Goal: Check status: Check status

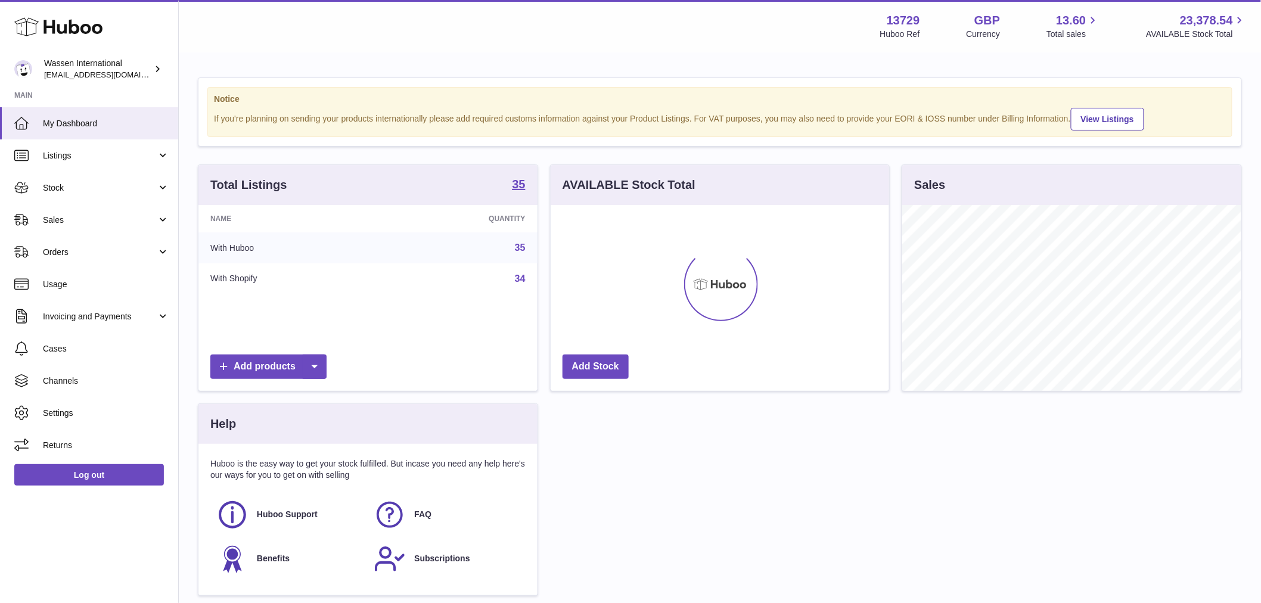
scroll to position [186, 339]
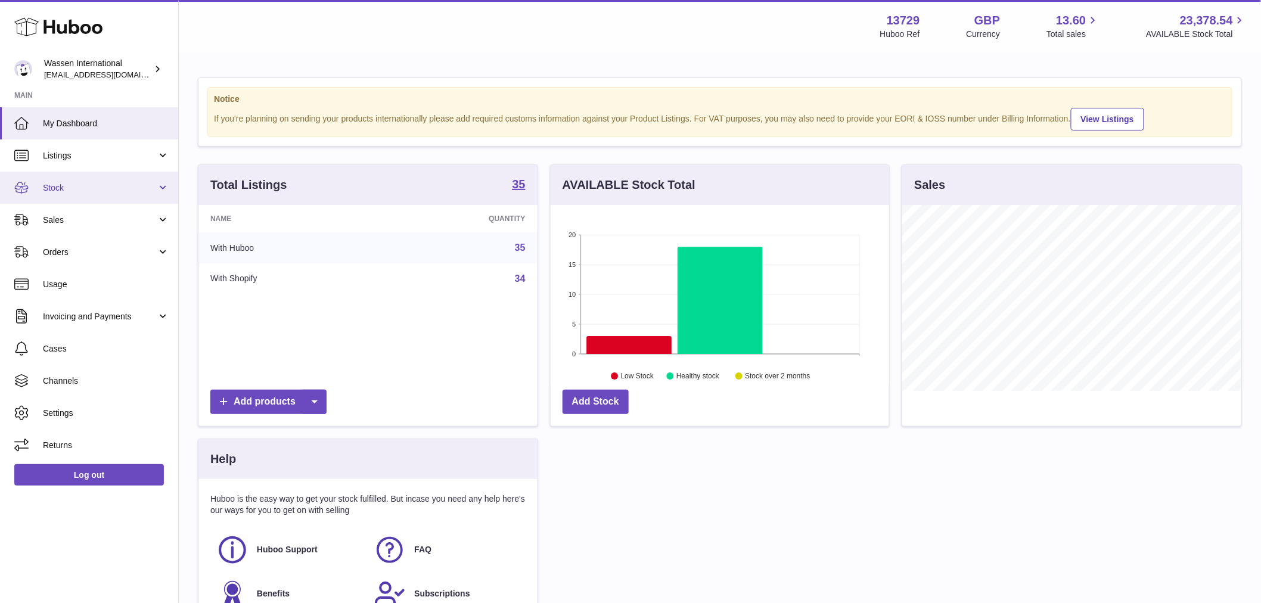
click at [62, 198] on link "Stock" at bounding box center [89, 188] width 178 height 32
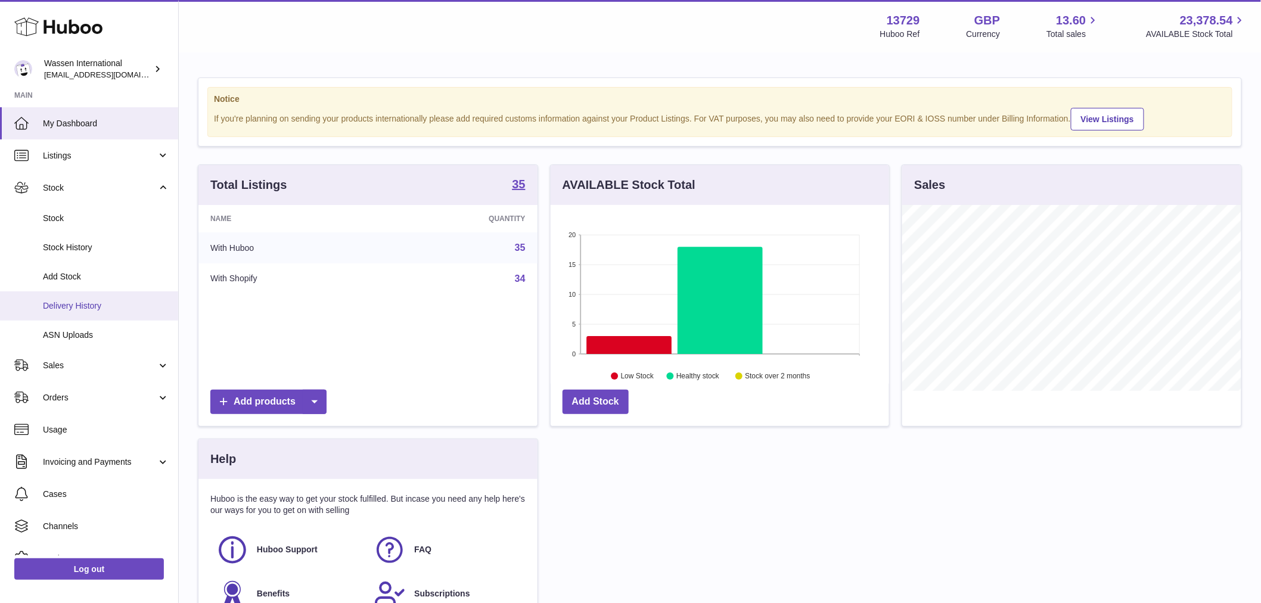
click at [106, 305] on span "Delivery History" at bounding box center [106, 305] width 126 height 11
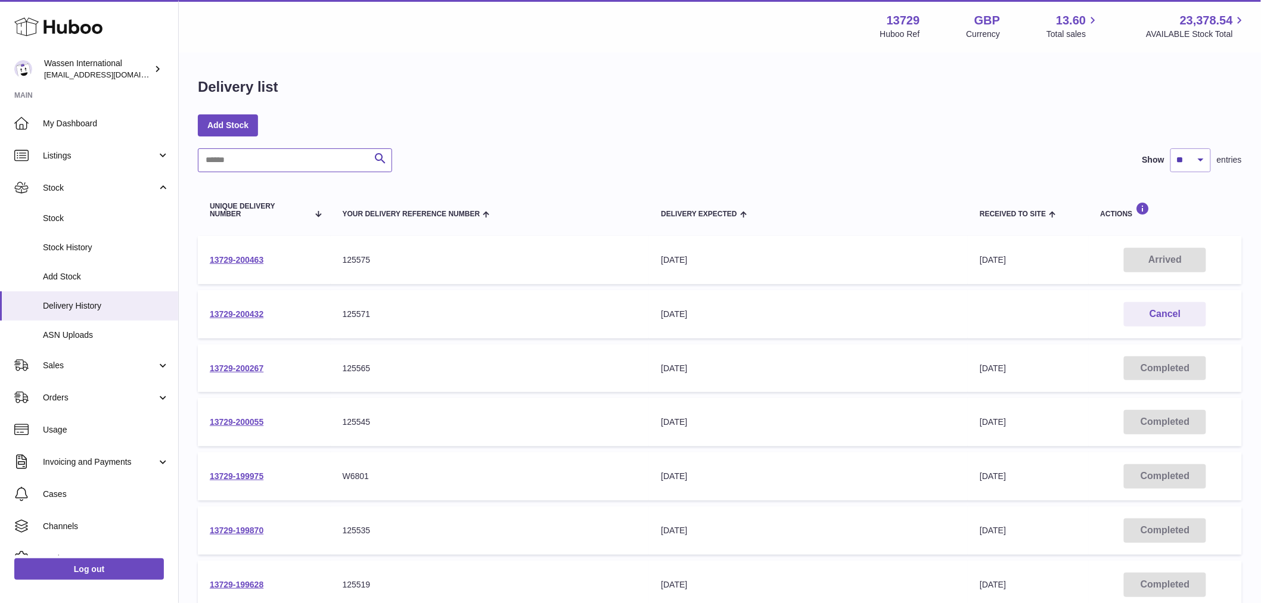
click at [251, 158] on input "text" at bounding box center [295, 160] width 194 height 24
paste input "**********"
type input "**********"
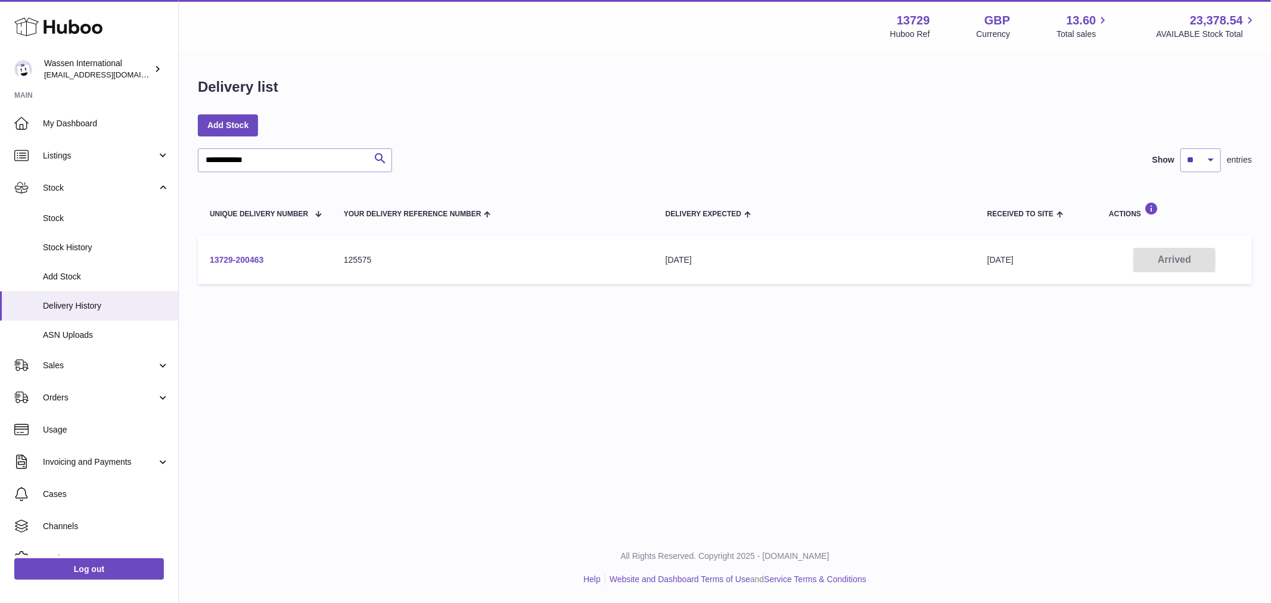
click at [235, 259] on link "13729-200463" at bounding box center [237, 260] width 54 height 10
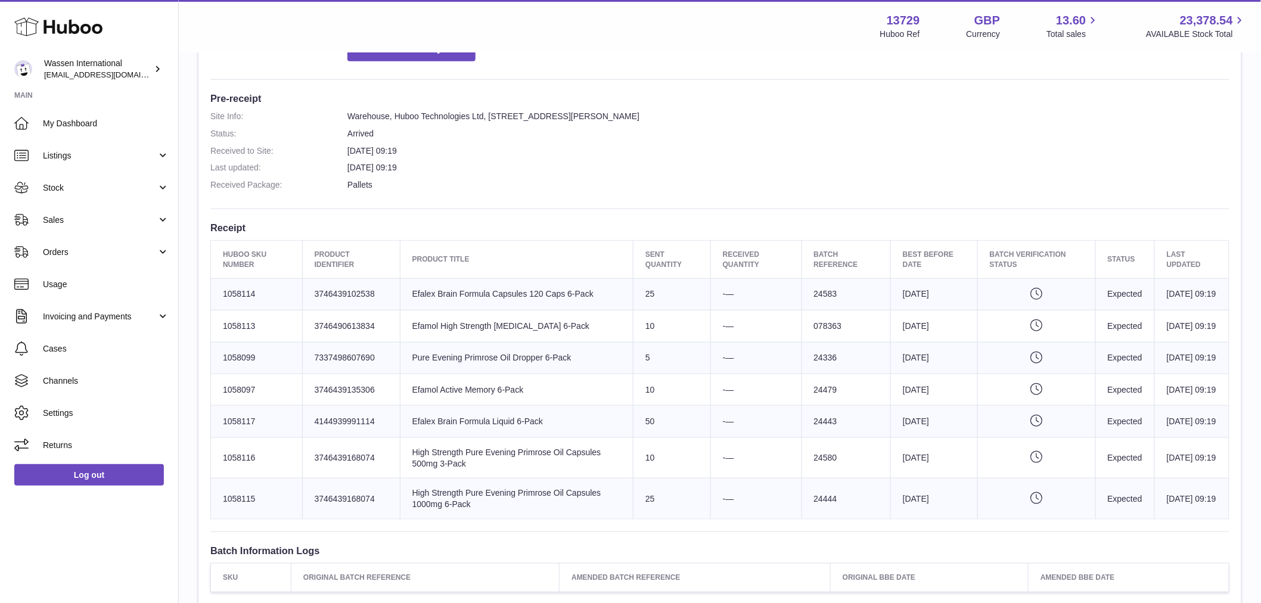
scroll to position [397, 0]
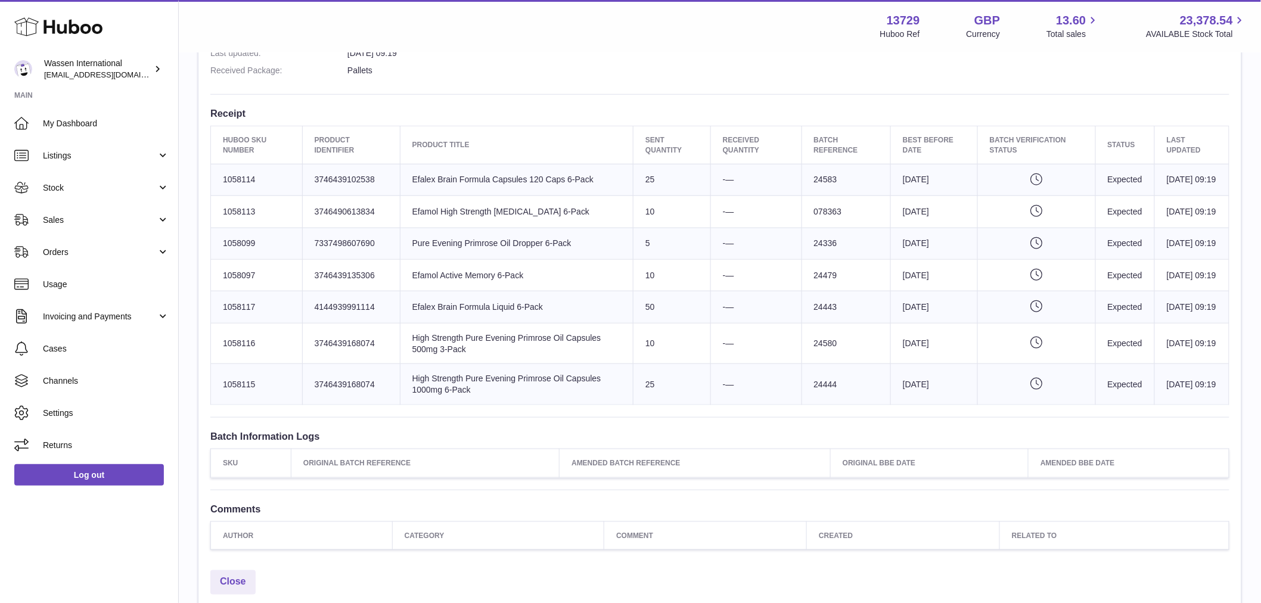
click at [474, 323] on td "Product title Efalex Brain Formula Liquid 6-Pack" at bounding box center [516, 307] width 233 height 32
click at [365, 323] on td "Client Identifier 4144939991114" at bounding box center [351, 307] width 98 height 32
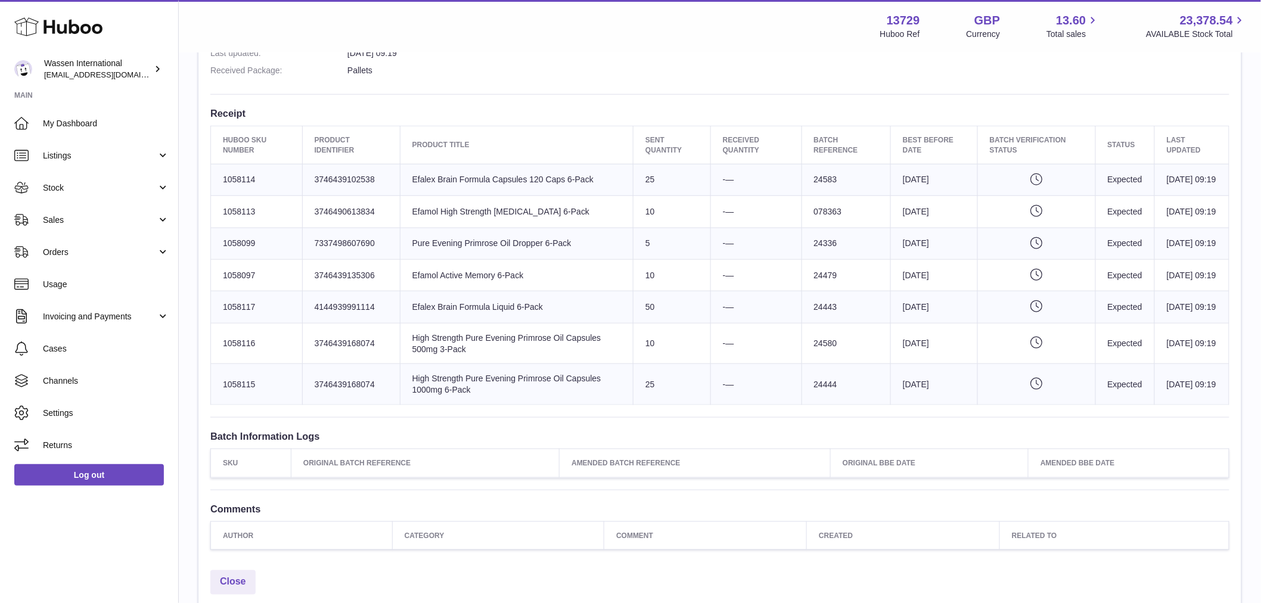
click at [365, 323] on td "Client Identifier 4144939991114" at bounding box center [351, 307] width 98 height 32
click at [472, 323] on td "Product title Efalex Brain Formula Liquid 6-Pack" at bounding box center [516, 307] width 233 height 32
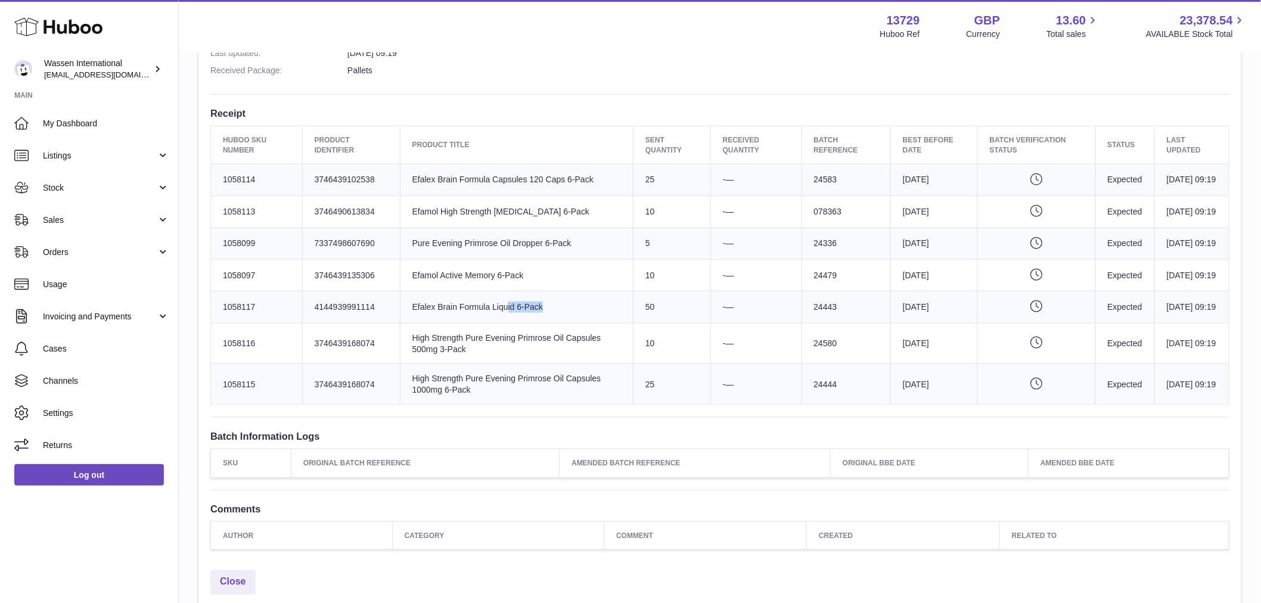
click at [472, 323] on td "Product title Efalex Brain Formula Liquid 6-Pack" at bounding box center [516, 307] width 233 height 32
click at [365, 323] on td "Client Identifier 4144939991114" at bounding box center [351, 307] width 98 height 32
click at [442, 323] on td "Product title Efalex Brain Formula Liquid 6-Pack" at bounding box center [516, 307] width 233 height 32
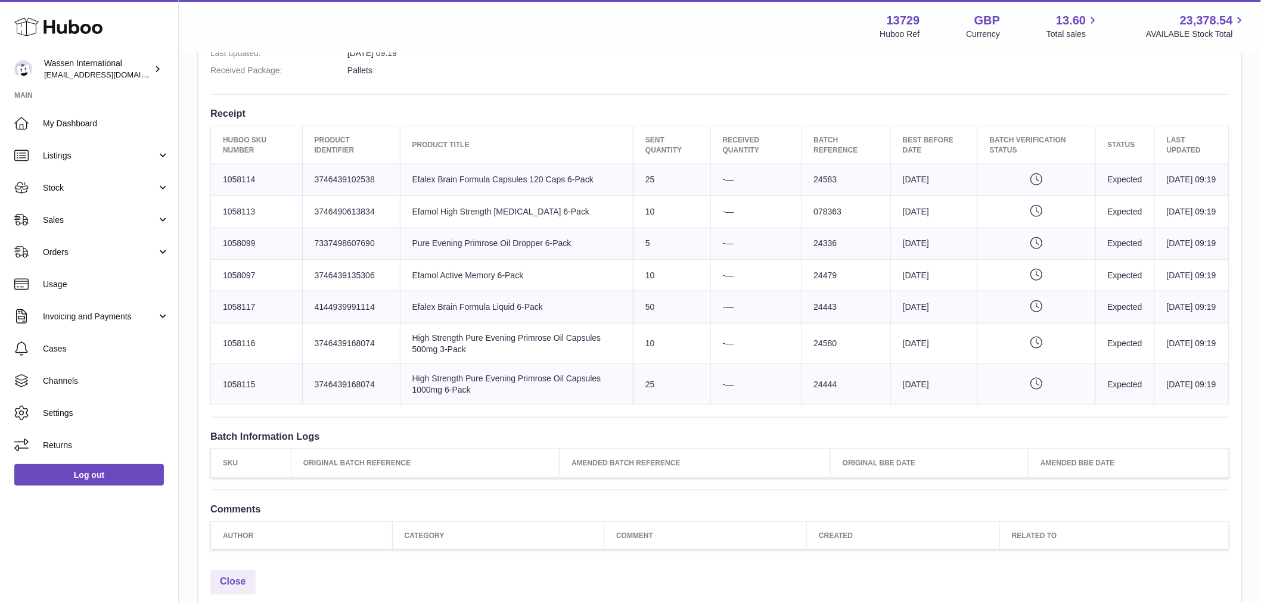
click at [442, 323] on td "Product title Efalex Brain Formula Liquid 6-Pack" at bounding box center [516, 307] width 233 height 32
drag, startPoint x: 442, startPoint y: 352, endPoint x: 453, endPoint y: 347, distance: 12.0
click at [443, 323] on td "Product title Efalex Brain Formula Liquid 6-Pack" at bounding box center [516, 307] width 233 height 32
click at [243, 323] on td "Huboo SKU Number 1058117" at bounding box center [257, 307] width 92 height 32
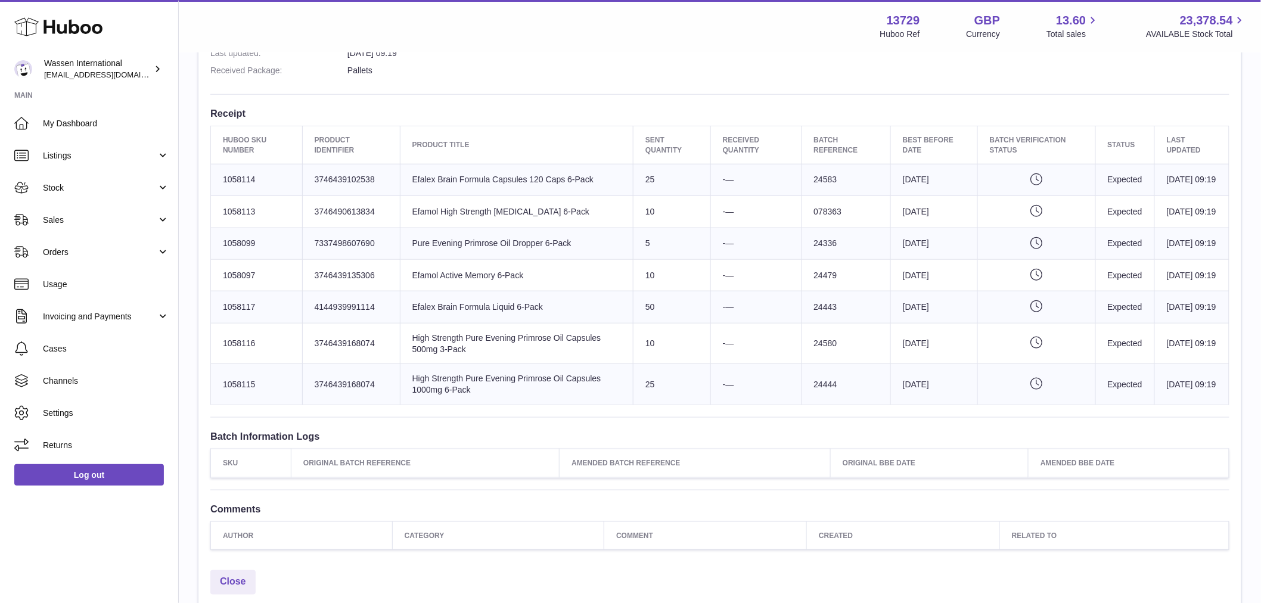
click at [243, 323] on td "Huboo SKU Number 1058117" at bounding box center [257, 307] width 92 height 32
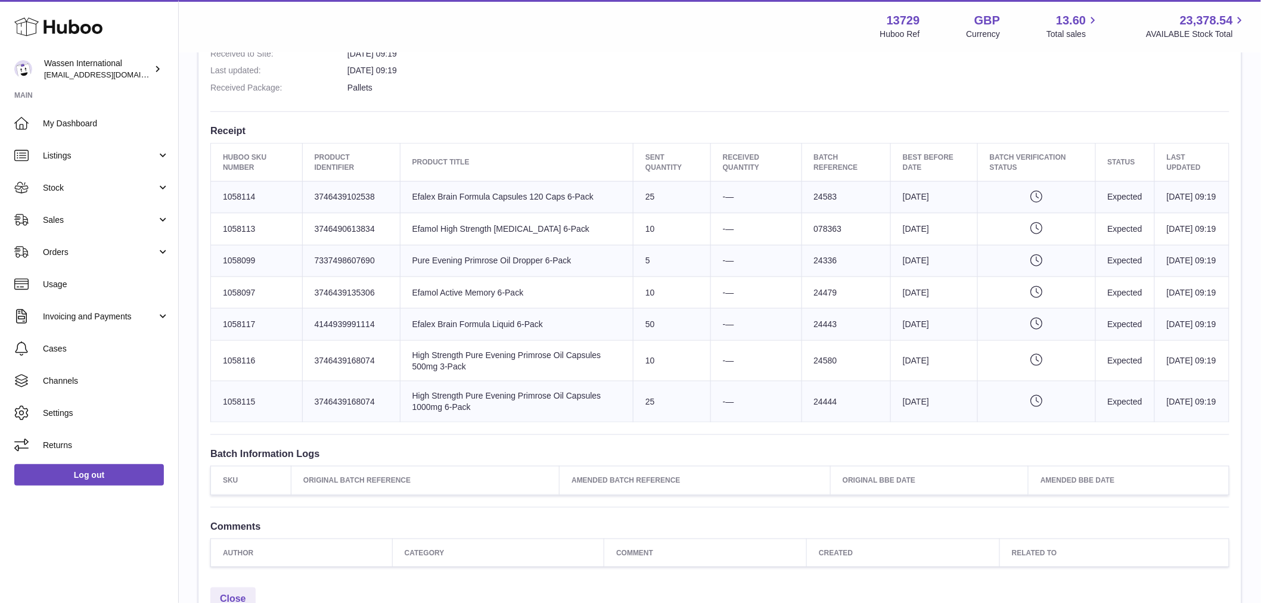
scroll to position [463, 0]
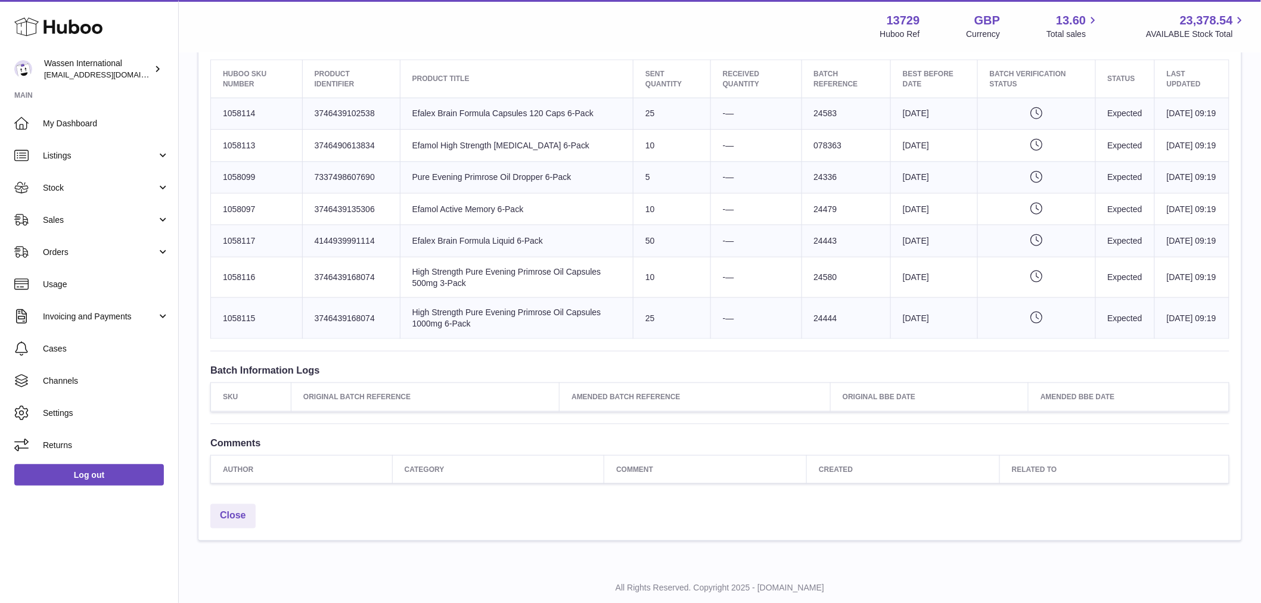
click at [439, 257] on td "Product title Efalex Brain Formula Liquid 6-Pack" at bounding box center [516, 241] width 233 height 32
click at [253, 257] on td "Huboo SKU Number 1058117" at bounding box center [257, 241] width 92 height 32
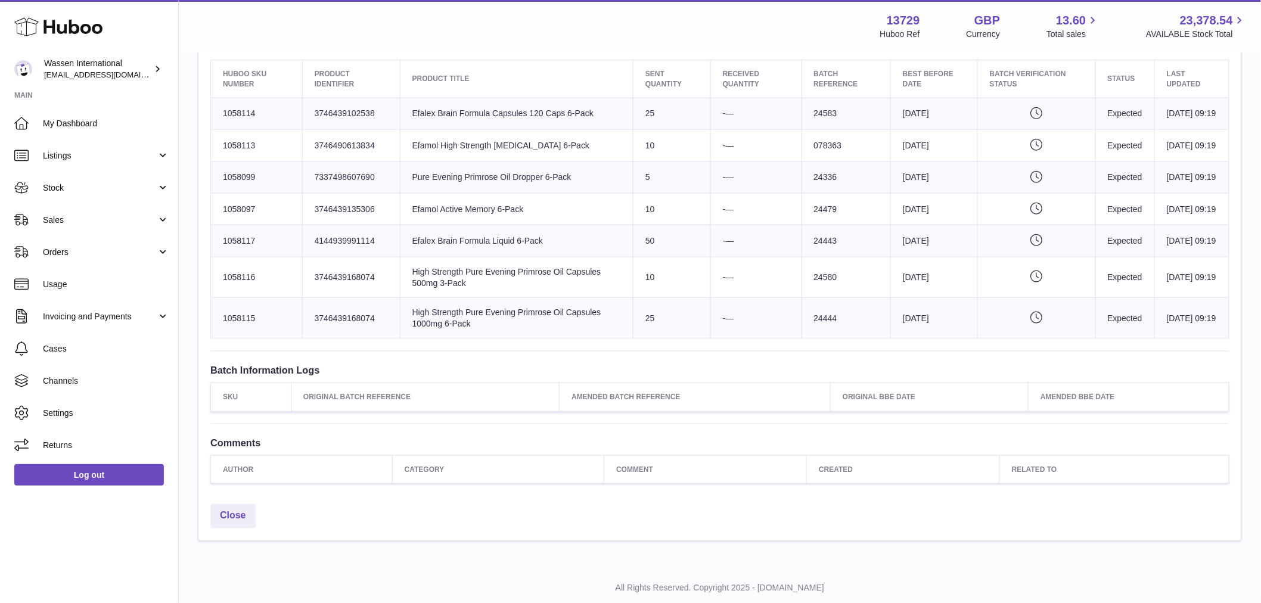
click at [253, 257] on td "Huboo SKU Number 1058117" at bounding box center [257, 241] width 92 height 32
click at [248, 257] on td "Huboo SKU Number 1058117" at bounding box center [257, 241] width 92 height 32
click at [247, 257] on td "Huboo SKU Number 1058117" at bounding box center [257, 241] width 92 height 32
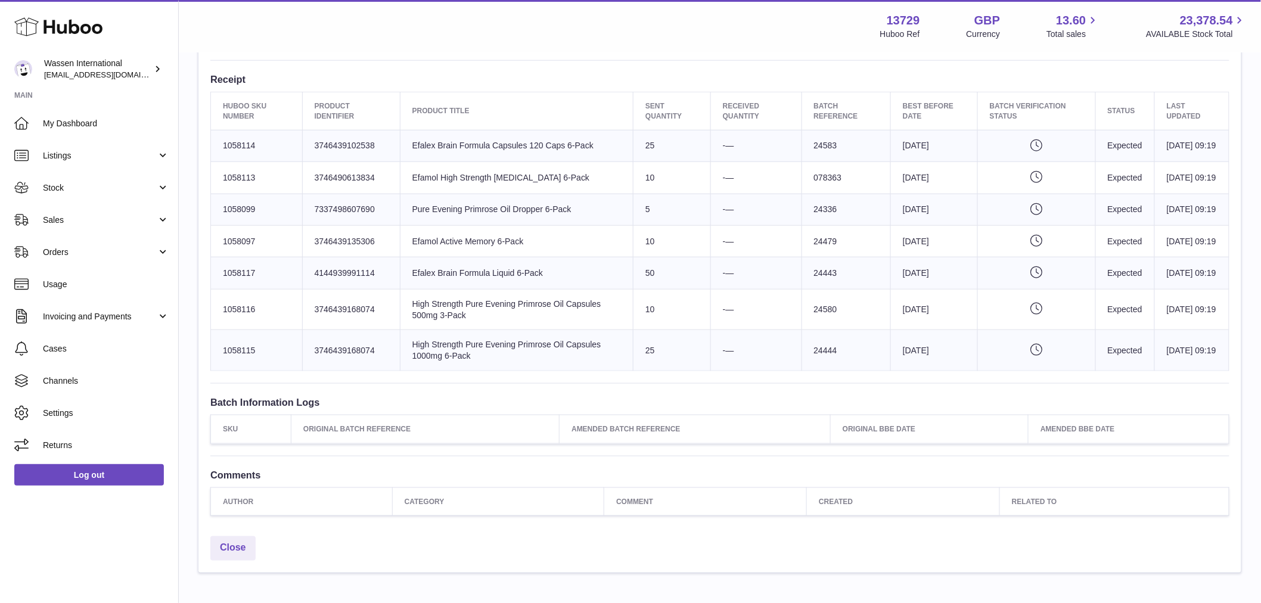
scroll to position [541, 0]
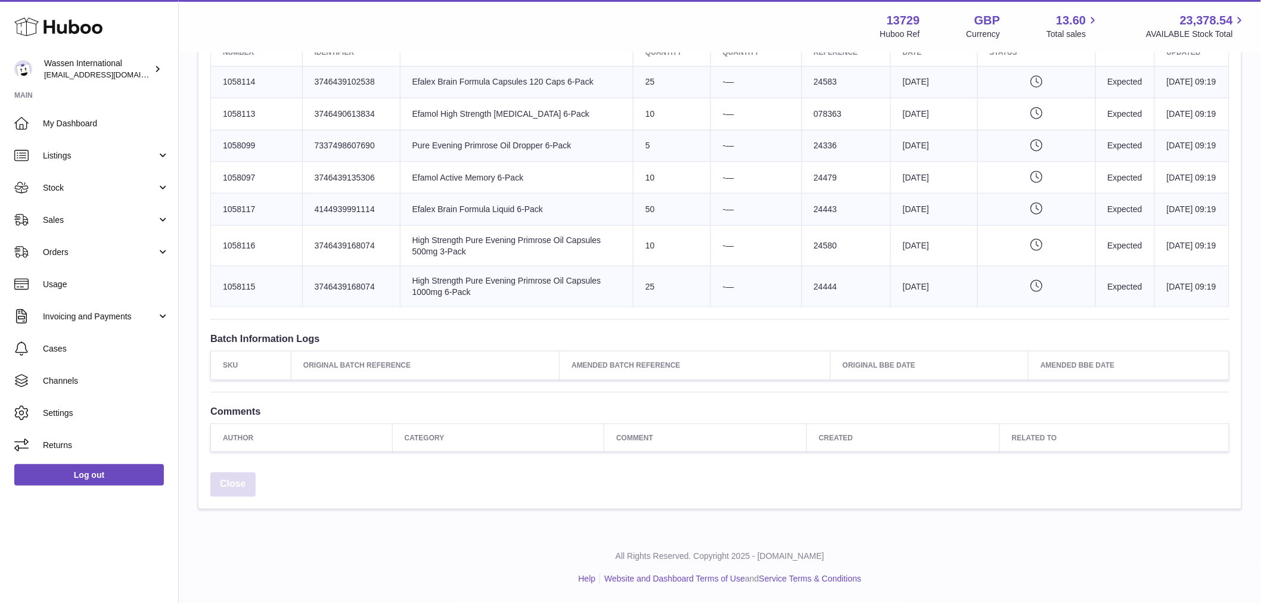
click at [243, 480] on link "Close" at bounding box center [232, 485] width 45 height 24
